Goal: Find specific page/section: Find specific page/section

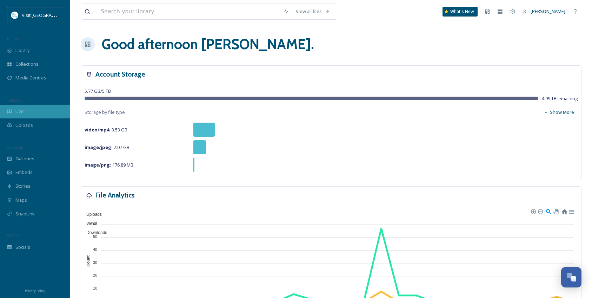
click at [16, 116] on div "UGC" at bounding box center [35, 112] width 70 height 14
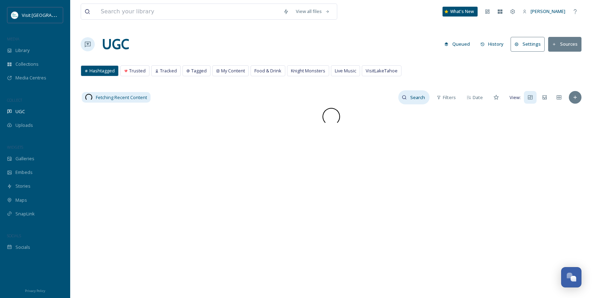
click at [417, 103] on input at bounding box center [418, 97] width 23 height 14
paste input "snoflakeattahoe"
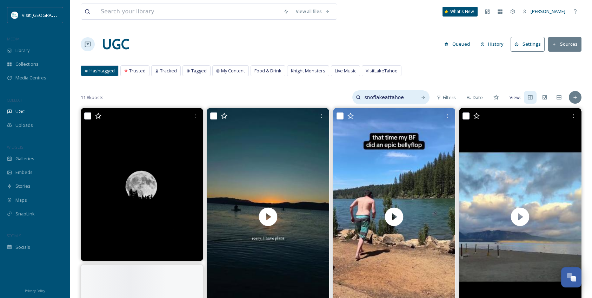
type input "snoflakeattahoe"
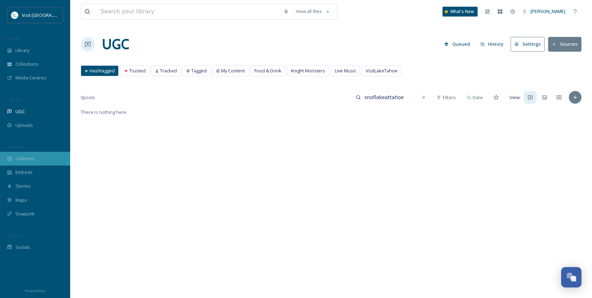
click at [22, 157] on span "Galleries" at bounding box center [24, 158] width 19 height 7
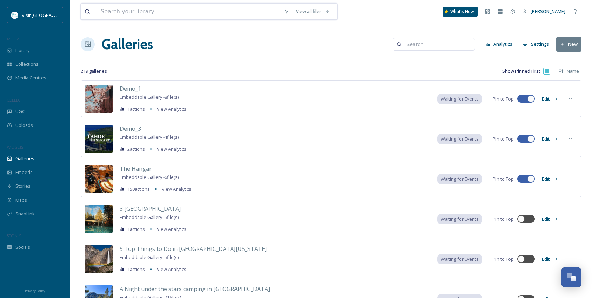
click at [132, 7] on input at bounding box center [188, 11] width 183 height 15
type input "sno flake"
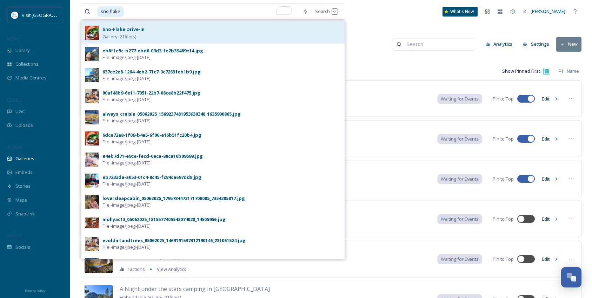
click at [123, 33] on div "Sno-Flake Drive-In Gallery - 21 file(s)" at bounding box center [222, 32] width 239 height 15
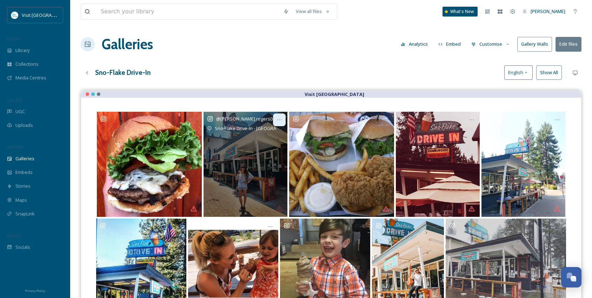
click at [279, 122] on icon "Opens media popup. Media description: #millshakes #vacation🌴 #tahoe #snowflake …" at bounding box center [280, 120] width 6 height 6
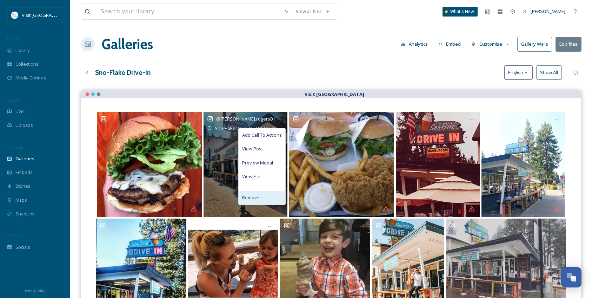
click at [255, 192] on div "Remove" at bounding box center [262, 198] width 47 height 14
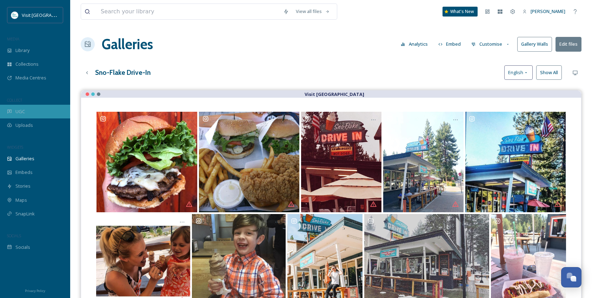
click at [15, 112] on div "UGC" at bounding box center [35, 112] width 70 height 14
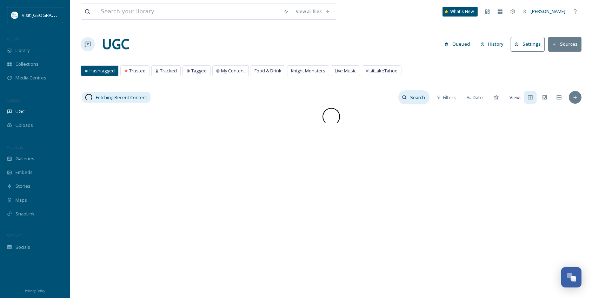
click at [412, 100] on input at bounding box center [418, 97] width 23 height 14
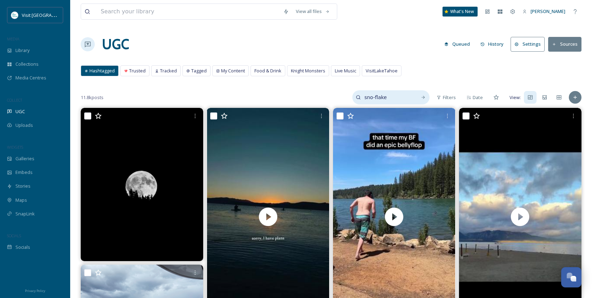
type input "sno-flake"
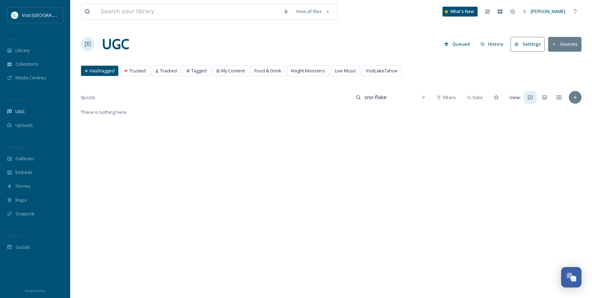
drag, startPoint x: 411, startPoint y: 102, endPoint x: 332, endPoint y: 92, distance: 79.9
click at [333, 94] on div "0 posts sno-flake Filters Date View:" at bounding box center [331, 97] width 501 height 14
